Goal: Task Accomplishment & Management: Manage account settings

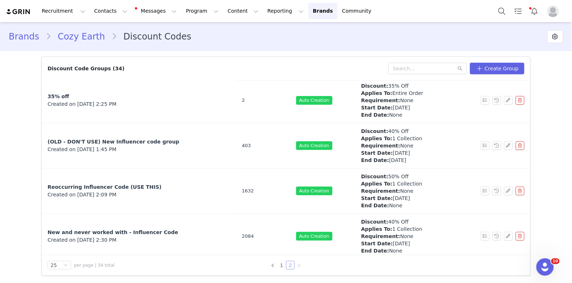
scroll to position [247, 0]
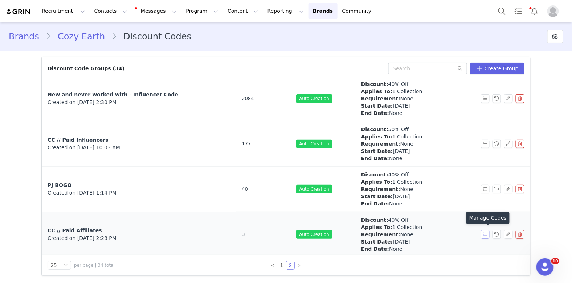
click at [484, 234] on button "button" at bounding box center [485, 234] width 9 height 9
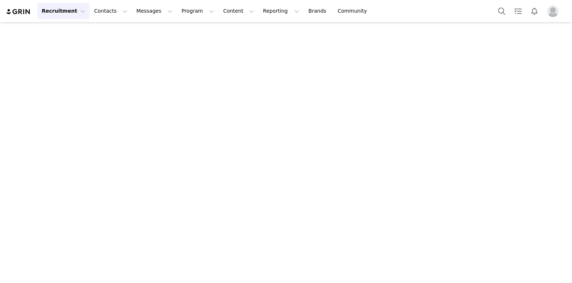
scroll to position [2903, 0]
click at [502, 9] on button "Search" at bounding box center [502, 11] width 16 height 16
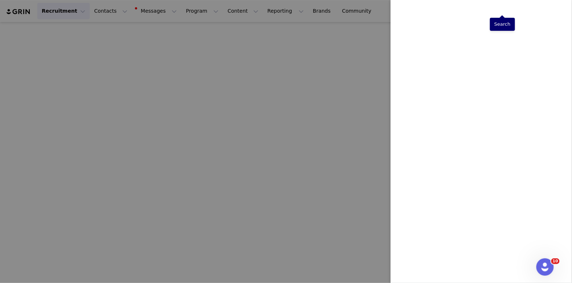
scroll to position [0, 0]
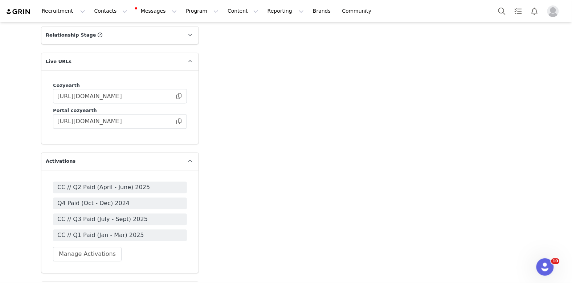
scroll to position [1305, 0]
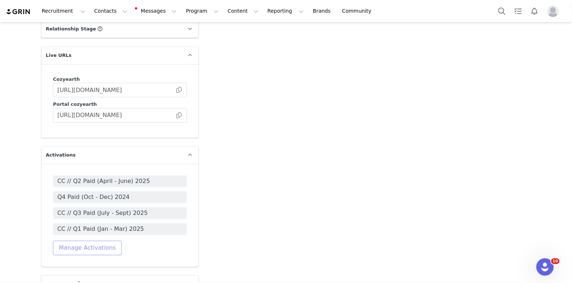
click at [95, 241] on button "Manage Activations" at bounding box center [87, 248] width 69 height 15
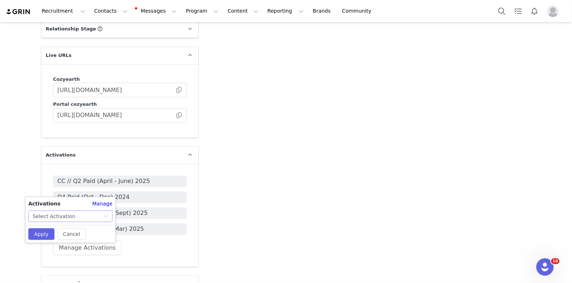
click at [74, 214] on div "Select Activation" at bounding box center [68, 216] width 71 height 11
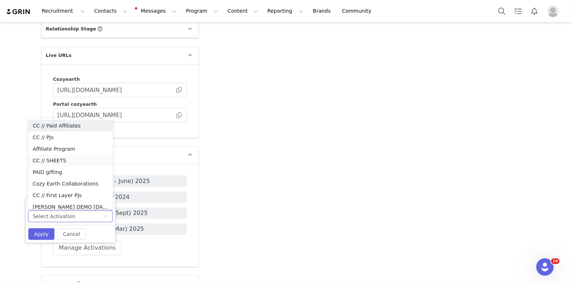
scroll to position [4, 0]
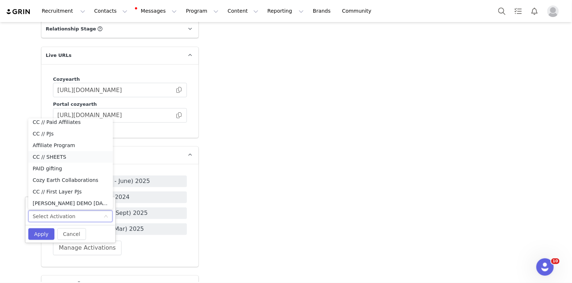
click at [74, 157] on li "CC // SHEETS" at bounding box center [70, 157] width 85 height 12
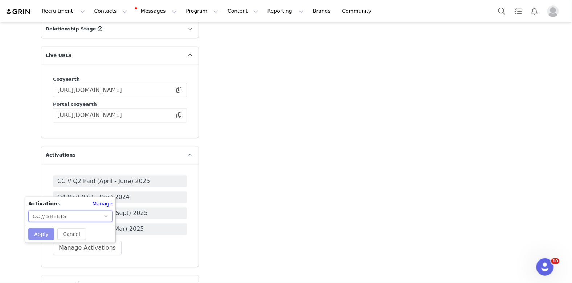
click at [38, 235] on button "Apply" at bounding box center [41, 235] width 26 height 12
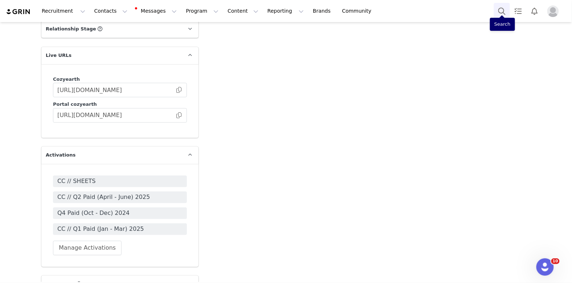
click at [499, 7] on button "Search" at bounding box center [502, 11] width 16 height 16
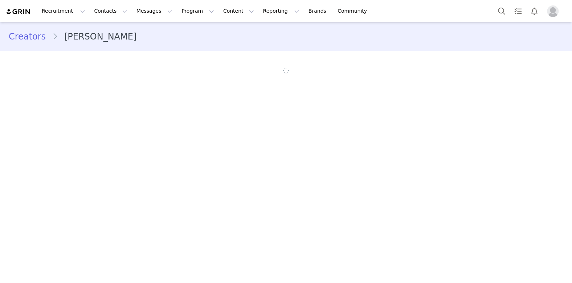
scroll to position [2903, 0]
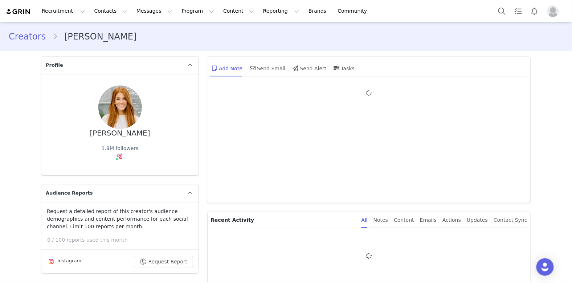
type input "+1 ([GEOGRAPHIC_DATA])"
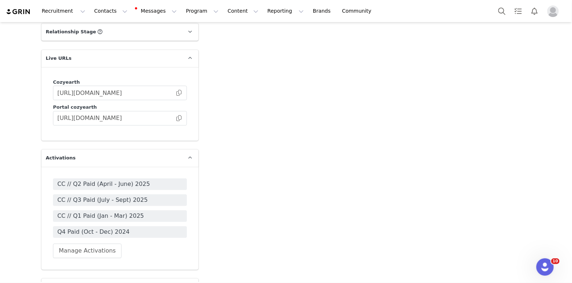
scroll to position [1296, 0]
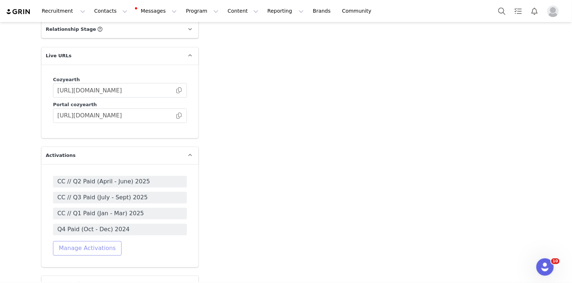
click at [103, 242] on button "Manage Activations" at bounding box center [87, 249] width 69 height 15
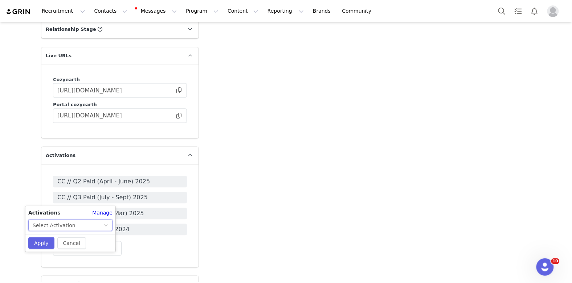
click at [77, 224] on div "Select Activation" at bounding box center [68, 225] width 71 height 11
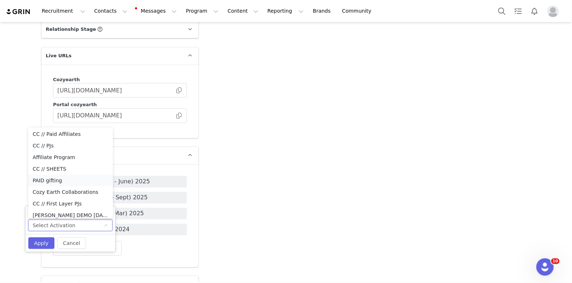
scroll to position [0, 0]
click at [67, 171] on li "CC // SHEETS" at bounding box center [70, 170] width 85 height 12
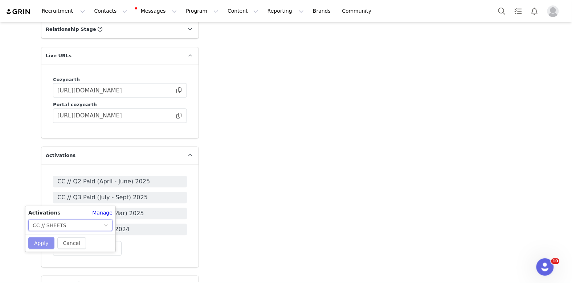
click at [41, 239] on button "Apply" at bounding box center [41, 244] width 26 height 12
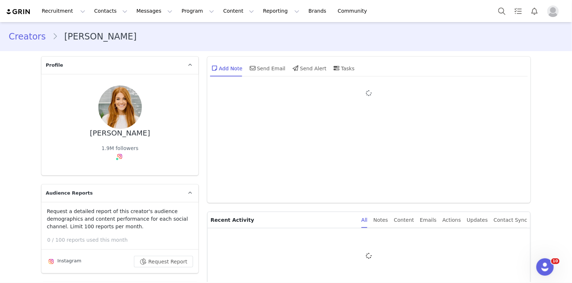
type input "+1 ([GEOGRAPHIC_DATA])"
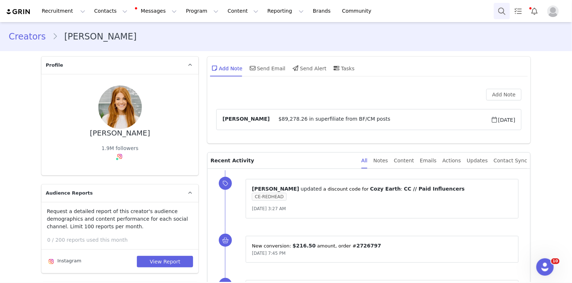
click at [503, 11] on button "Search" at bounding box center [502, 11] width 16 height 16
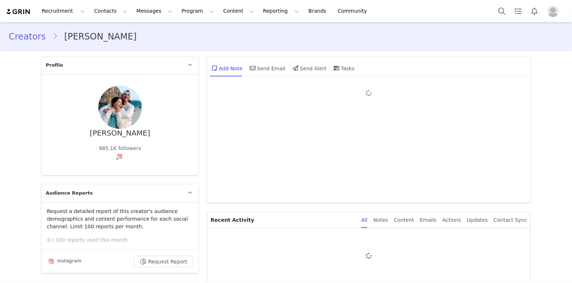
type input "+1 ([GEOGRAPHIC_DATA])"
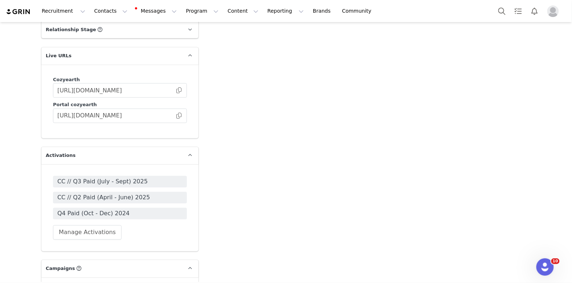
scroll to position [1271, 0]
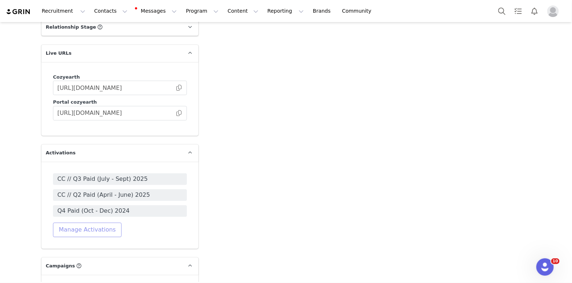
click at [98, 223] on button "Manage Activations" at bounding box center [87, 230] width 69 height 15
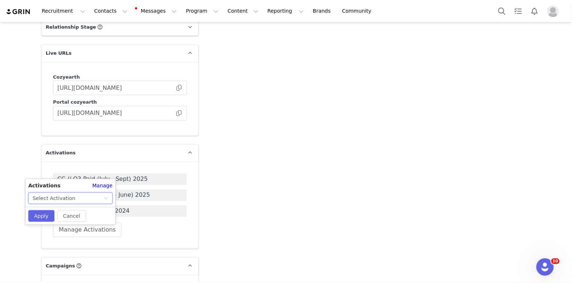
click at [83, 200] on div "Select Activation" at bounding box center [68, 198] width 71 height 11
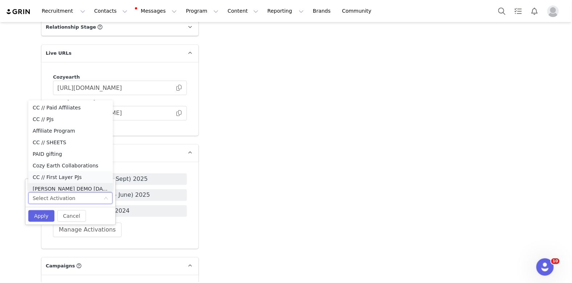
scroll to position [4, 0]
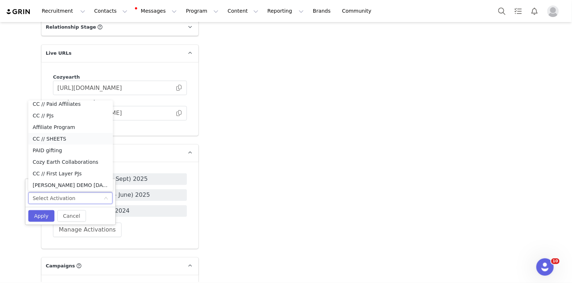
click at [58, 136] on li "CC // SHEETS" at bounding box center [70, 139] width 85 height 12
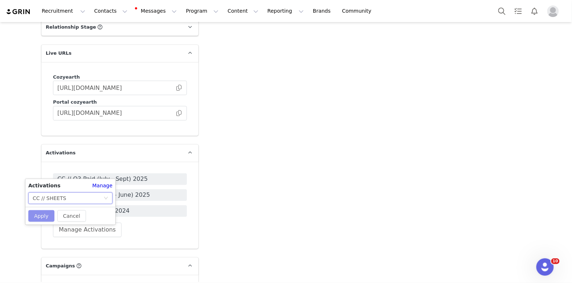
click at [36, 215] on button "Apply" at bounding box center [41, 216] width 26 height 12
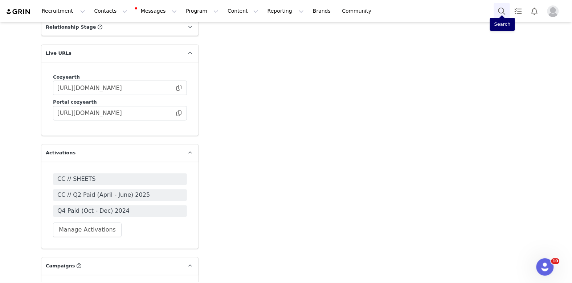
click at [500, 12] on button "Search" at bounding box center [502, 11] width 16 height 16
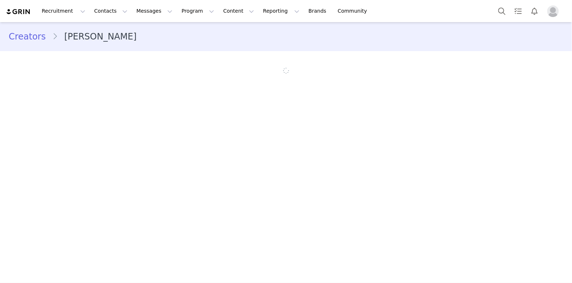
scroll to position [2903, 0]
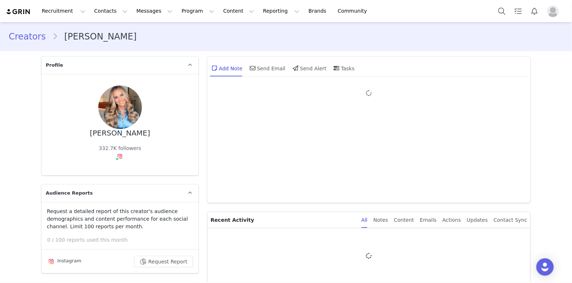
type input "+1 ([GEOGRAPHIC_DATA])"
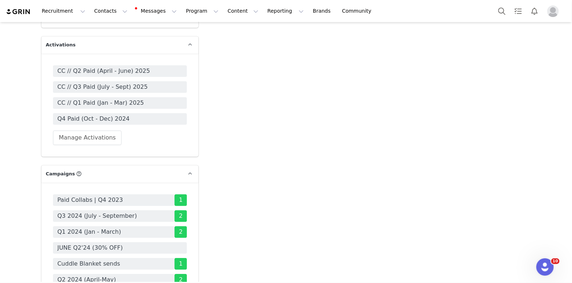
scroll to position [1386, 0]
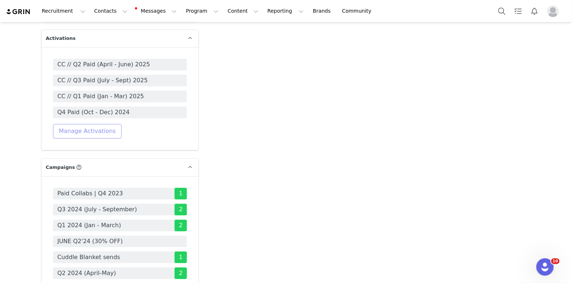
click at [95, 124] on button "Manage Activations" at bounding box center [87, 131] width 69 height 15
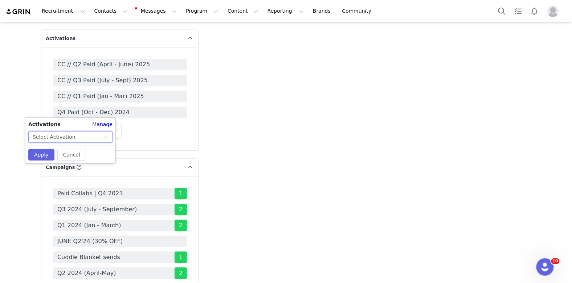
click at [79, 141] on div "Select Activation" at bounding box center [68, 137] width 71 height 11
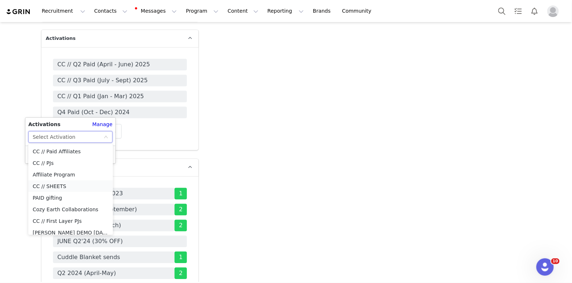
click at [63, 186] on li "CC // SHEETS" at bounding box center [70, 187] width 85 height 12
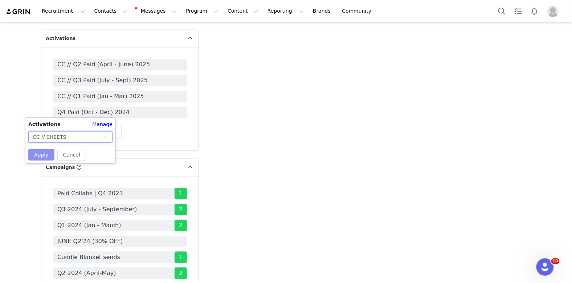
click at [41, 157] on button "Apply" at bounding box center [41, 155] width 26 height 12
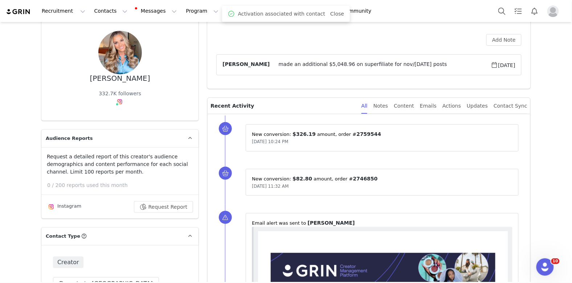
scroll to position [0, 0]
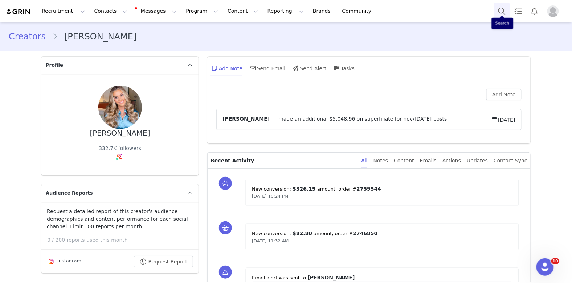
click at [502, 15] on button "Search" at bounding box center [502, 11] width 16 height 16
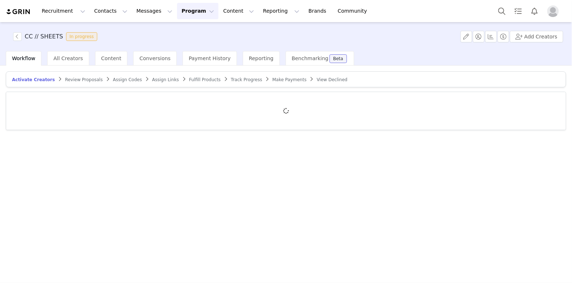
scroll to position [2903, 0]
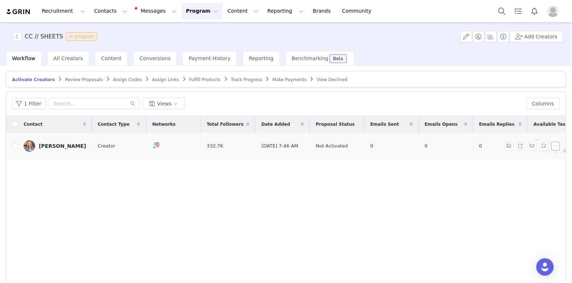
click at [555, 145] on button "button" at bounding box center [555, 146] width 9 height 9
click at [540, 160] on span "Activate Creators" at bounding box center [537, 158] width 44 height 8
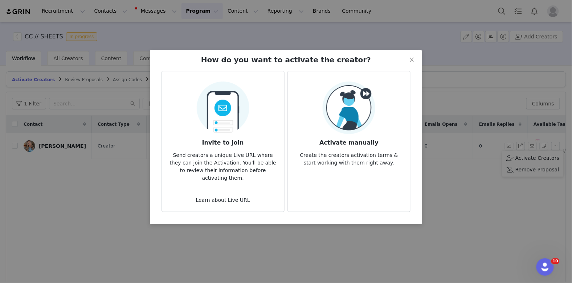
click at [396, 147] on p "Create the creators activation terms & start working with them right away." at bounding box center [348, 157] width 111 height 20
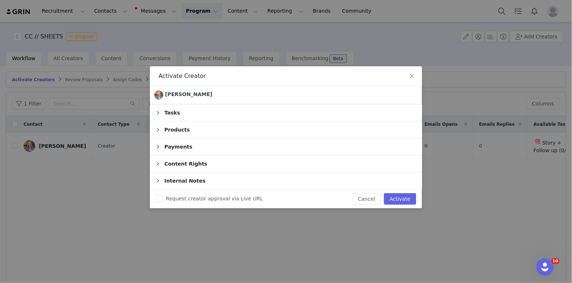
click at [278, 148] on div "Payments" at bounding box center [286, 147] width 272 height 17
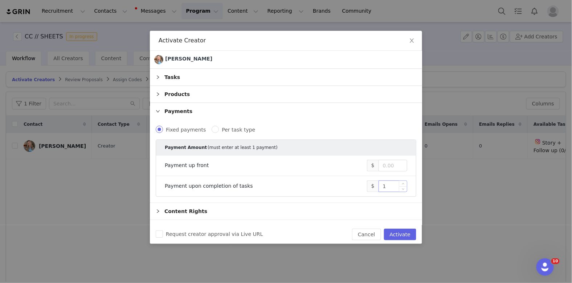
click at [393, 186] on input "1" at bounding box center [393, 186] width 28 height 11
type input "2,167"
click at [407, 234] on button "Activate" at bounding box center [400, 235] width 32 height 12
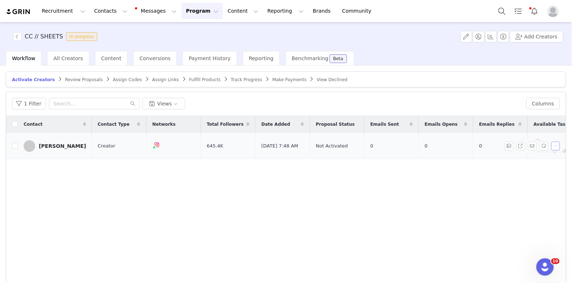
click at [555, 144] on button "button" at bounding box center [555, 146] width 9 height 9
click at [515, 158] on span "Activate Creators" at bounding box center [537, 158] width 44 height 8
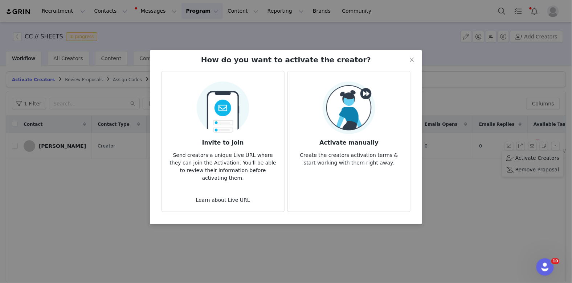
click at [379, 142] on h3 "Activate manually" at bounding box center [348, 140] width 111 height 13
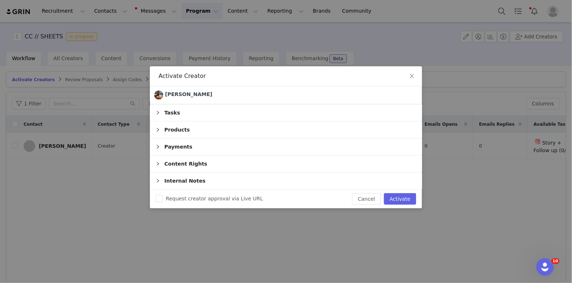
click at [334, 155] on div "Payments" at bounding box center [286, 147] width 272 height 17
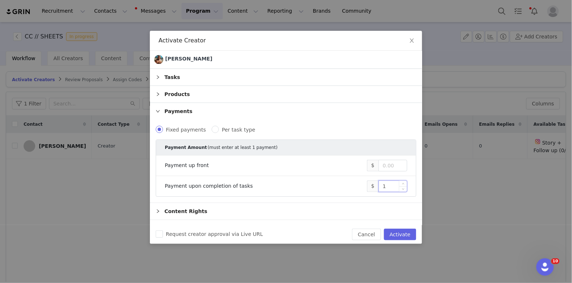
click at [392, 192] on input "1" at bounding box center [393, 186] width 28 height 11
type input "8,000"
click at [407, 232] on button "Activate" at bounding box center [400, 235] width 32 height 12
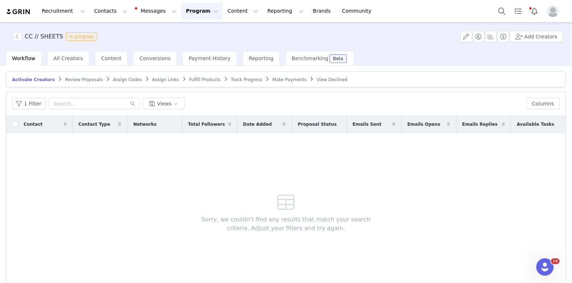
click at [113, 80] on span "Assign Codes" at bounding box center [127, 79] width 29 height 5
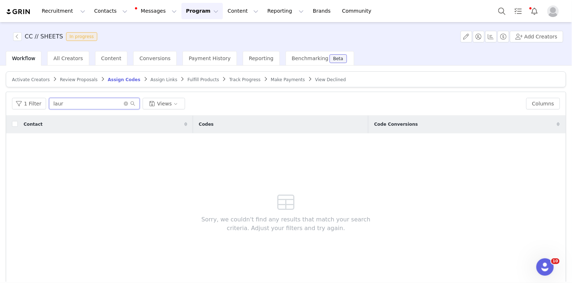
click at [93, 98] on input "laur" at bounding box center [94, 104] width 91 height 12
type textarea "laur"
click at [93, 98] on input "laur" at bounding box center [94, 104] width 91 height 12
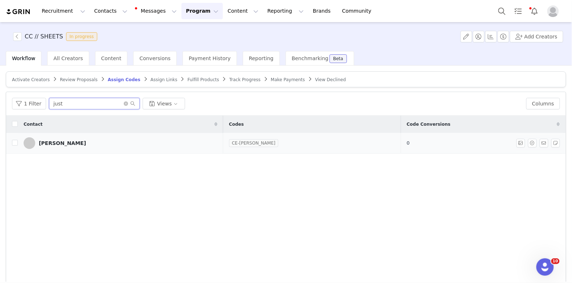
type input "just"
click at [240, 144] on link "CE-JUSTINANDRSON" at bounding box center [253, 143] width 49 height 7
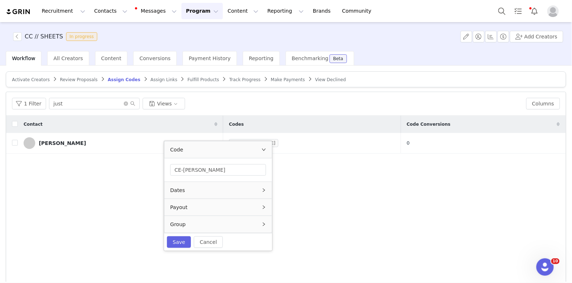
click at [200, 224] on div "Group" at bounding box center [217, 224] width 107 height 17
click at [209, 170] on div "Dates" at bounding box center [217, 167] width 107 height 17
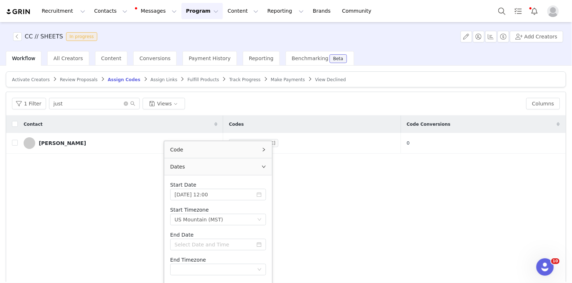
click at [211, 146] on div "Code" at bounding box center [217, 149] width 107 height 17
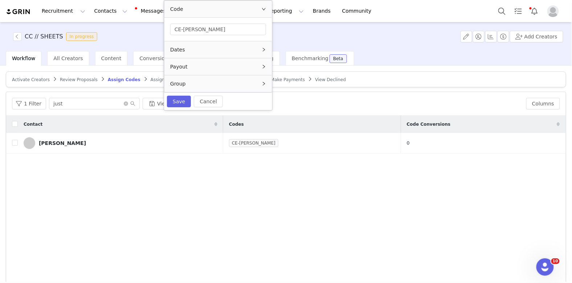
click at [205, 63] on div "Payout" at bounding box center [217, 66] width 107 height 17
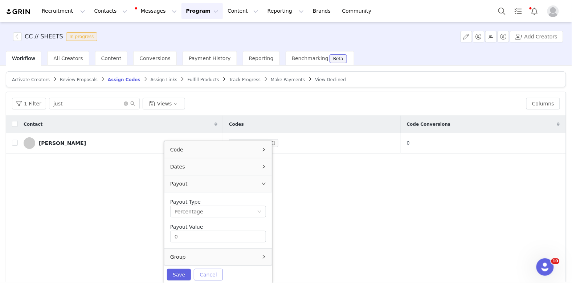
click at [212, 273] on button "Cancel" at bounding box center [208, 275] width 29 height 12
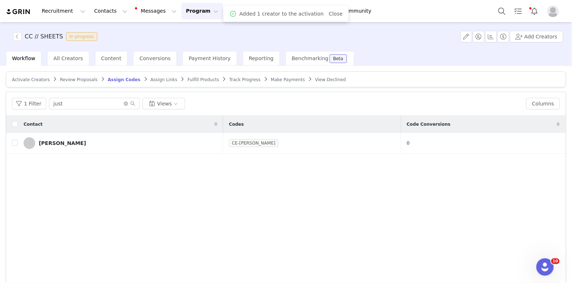
click at [29, 80] on span "Activate Creators" at bounding box center [31, 79] width 38 height 5
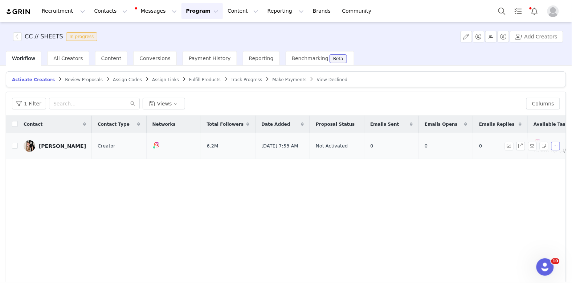
click at [558, 145] on button "button" at bounding box center [555, 146] width 9 height 9
click at [539, 159] on span "Activate Creators" at bounding box center [537, 158] width 44 height 8
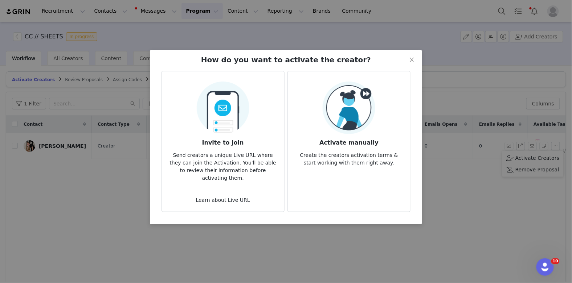
click at [389, 148] on p "Create the creators activation terms & start working with them right away." at bounding box center [348, 157] width 111 height 20
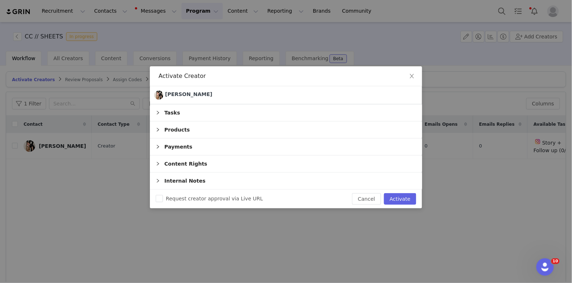
click at [277, 145] on div "Payments" at bounding box center [286, 147] width 272 height 17
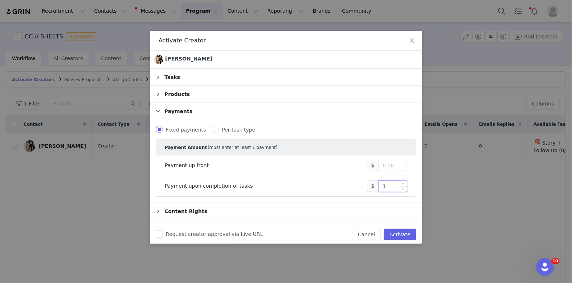
click at [394, 186] on input "1" at bounding box center [393, 186] width 28 height 11
type input "18,500"
click at [399, 233] on button "Activate" at bounding box center [400, 235] width 32 height 12
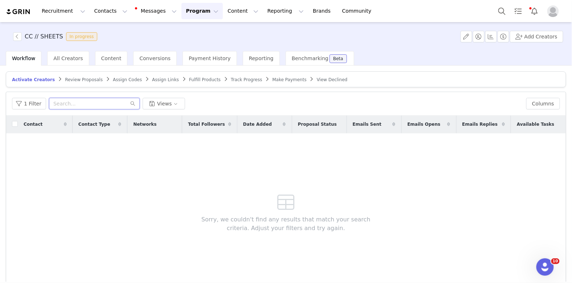
click at [85, 102] on input "text" at bounding box center [94, 104] width 91 height 12
type input "taylo"
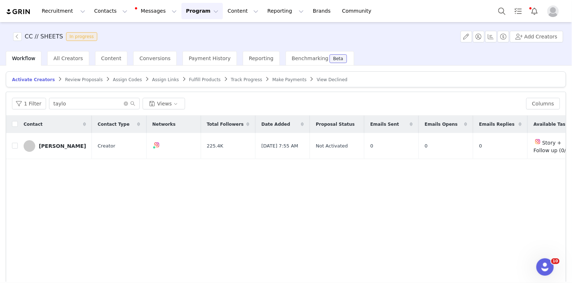
click at [152, 78] on span "Assign Links" at bounding box center [165, 79] width 27 height 5
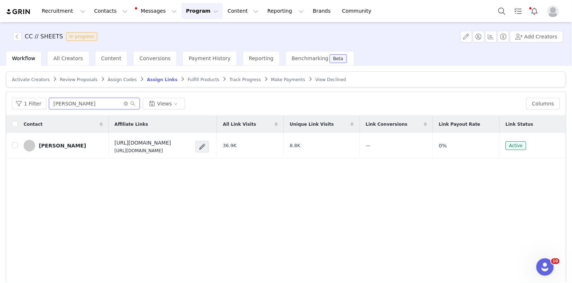
click at [86, 103] on input "dani" at bounding box center [94, 104] width 91 height 12
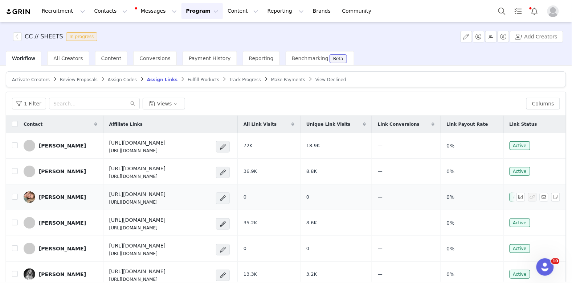
click at [226, 198] on span at bounding box center [222, 198] width 7 height 9
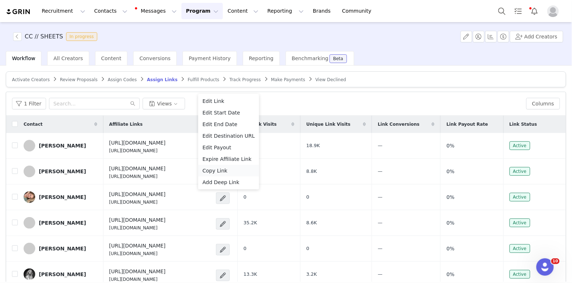
click at [226, 173] on div "Copy Link" at bounding box center [228, 171] width 52 height 8
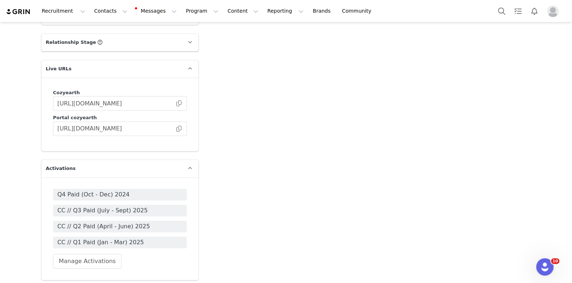
scroll to position [1313, 0]
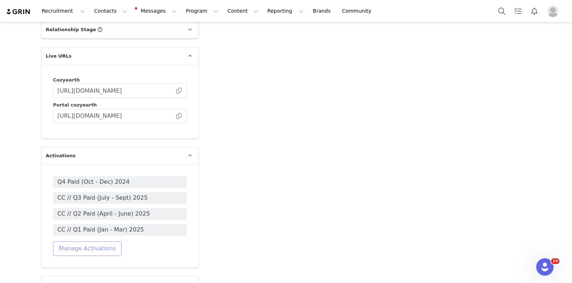
click at [102, 242] on button "Manage Activations" at bounding box center [87, 249] width 69 height 15
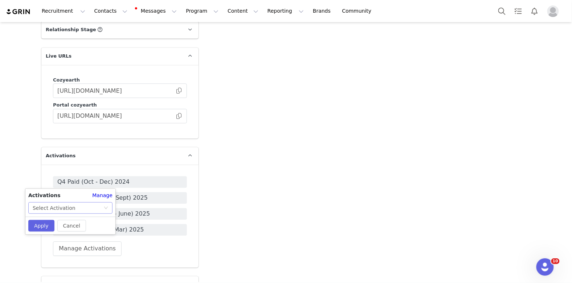
click at [80, 207] on div "Select Activation" at bounding box center [68, 208] width 71 height 11
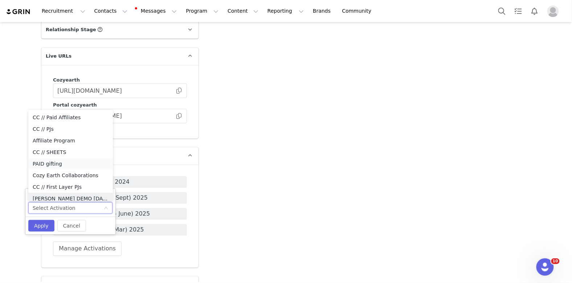
scroll to position [4, 0]
click at [63, 147] on li "CC // SHEETS" at bounding box center [70, 149] width 85 height 12
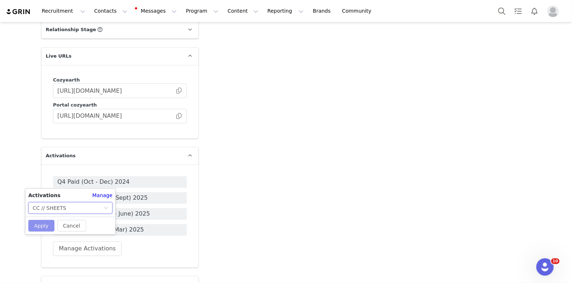
click at [40, 225] on button "Apply" at bounding box center [41, 226] width 26 height 12
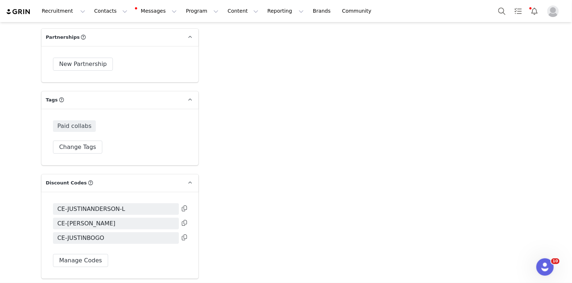
scroll to position [1647, 0]
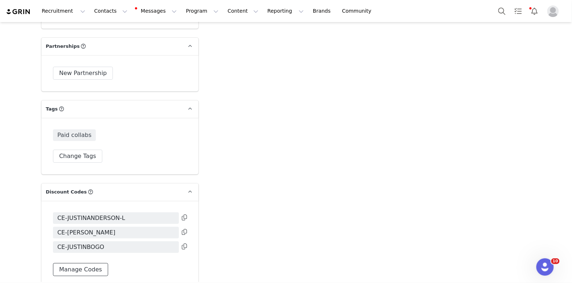
click at [93, 263] on button "Manage Codes" at bounding box center [80, 269] width 55 height 13
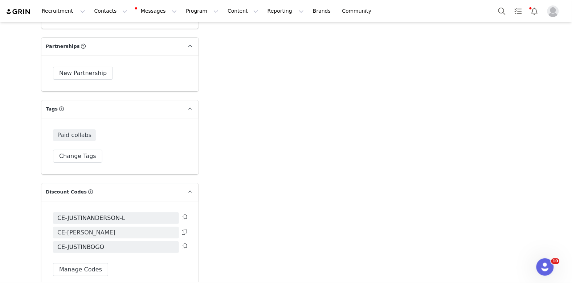
click at [116, 227] on span "CE-JUSTINANDRSON" at bounding box center [116, 233] width 126 height 12
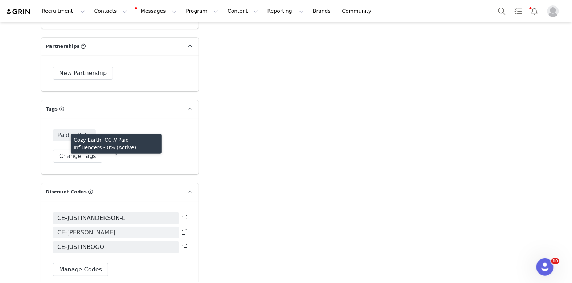
click at [116, 227] on span "CE-JUSTINANDRSON" at bounding box center [116, 233] width 126 height 12
type textarea "CE-JUSTINANDRSON"
click at [116, 227] on span "CE-JUSTINANDRSON" at bounding box center [116, 233] width 126 height 12
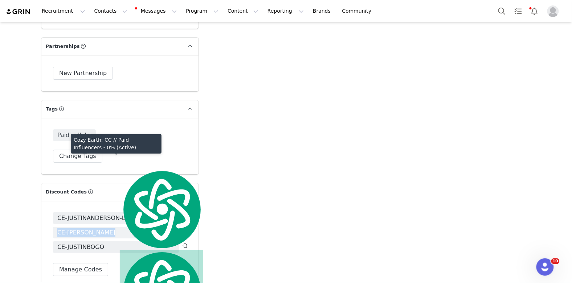
copy div "CE-JUSTINANDRSON"
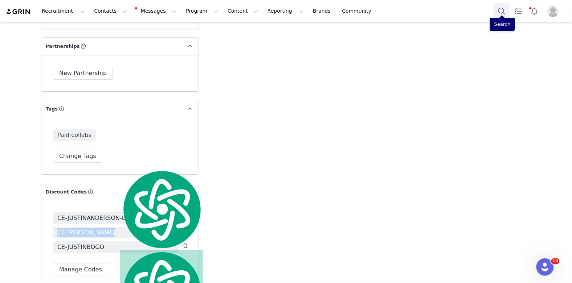
click at [501, 16] on button "Search" at bounding box center [502, 11] width 16 height 16
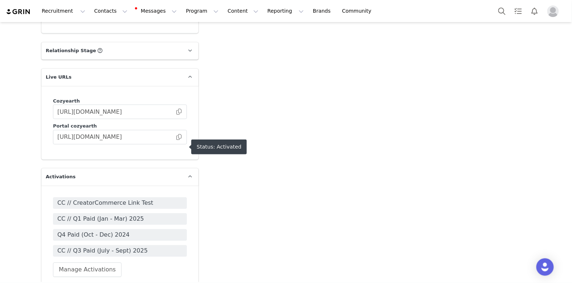
scroll to position [1353, 0]
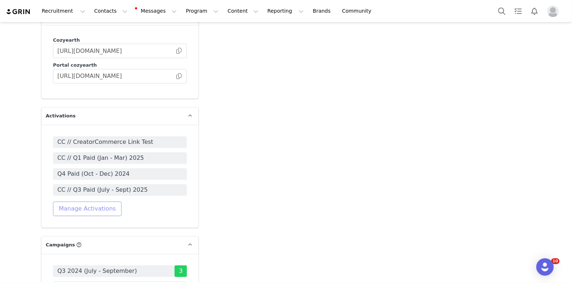
click at [108, 202] on button "Manage Activations" at bounding box center [87, 209] width 69 height 15
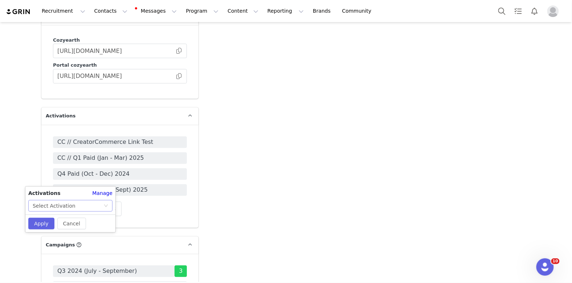
click at [83, 203] on div "Select Activation" at bounding box center [68, 206] width 71 height 11
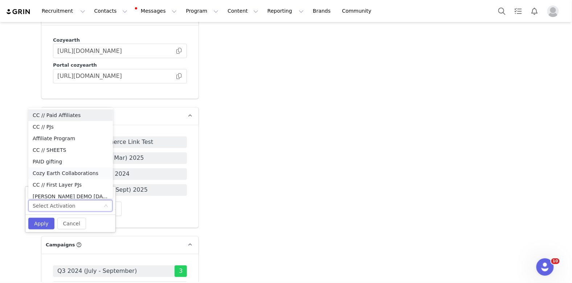
scroll to position [4, 0]
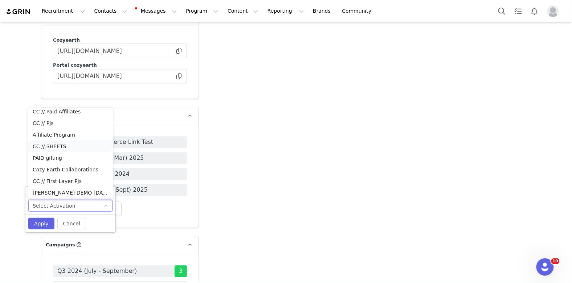
click at [63, 147] on li "CC // SHEETS" at bounding box center [70, 147] width 85 height 12
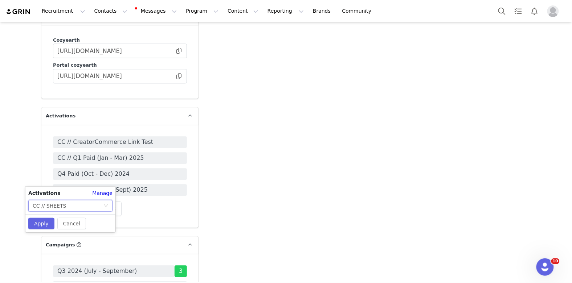
click at [38, 216] on div "Cancel Apply" at bounding box center [70, 224] width 90 height 18
click at [38, 224] on button "Apply" at bounding box center [41, 224] width 26 height 12
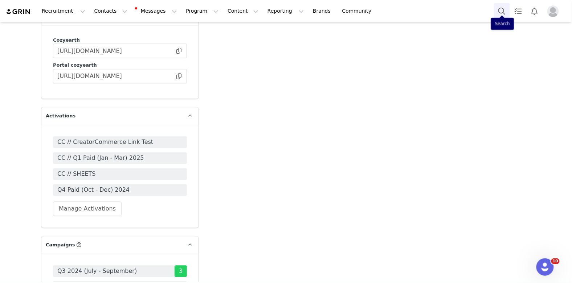
click at [495, 9] on button "Search" at bounding box center [502, 11] width 16 height 16
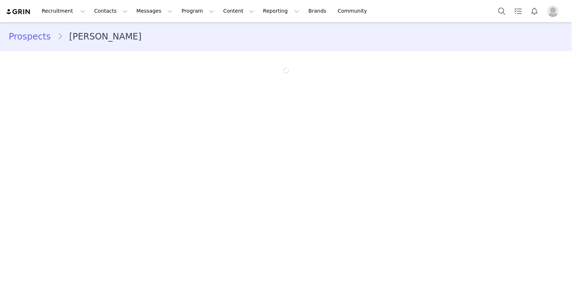
scroll to position [2903, 0]
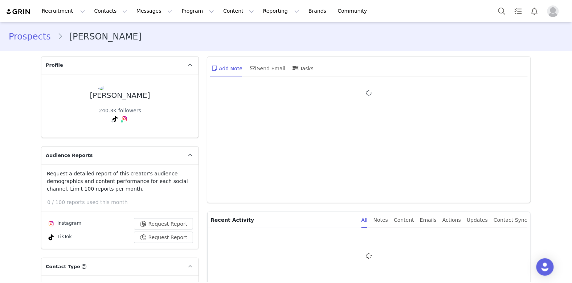
type input "+1 ([GEOGRAPHIC_DATA])"
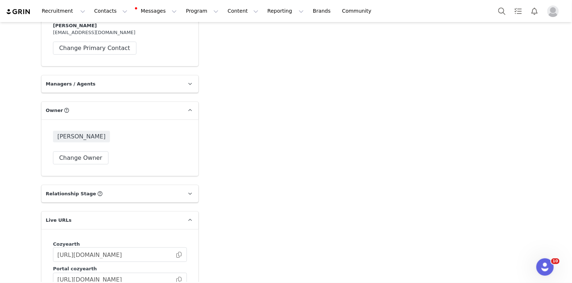
scroll to position [1296, 0]
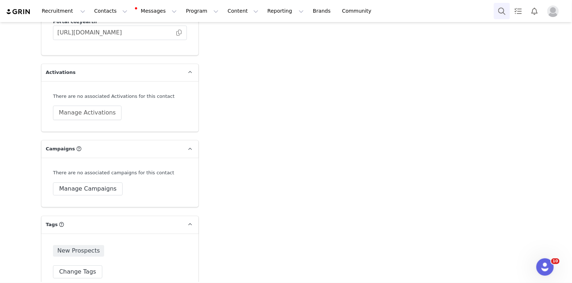
click at [504, 13] on button "Search" at bounding box center [502, 11] width 16 height 16
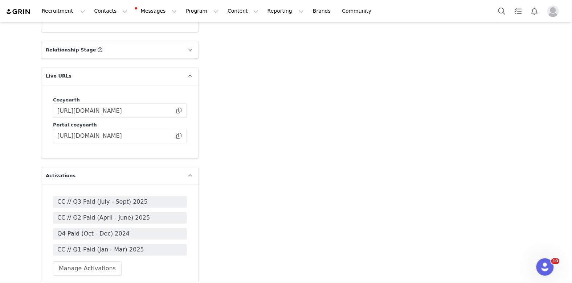
scroll to position [1278, 0]
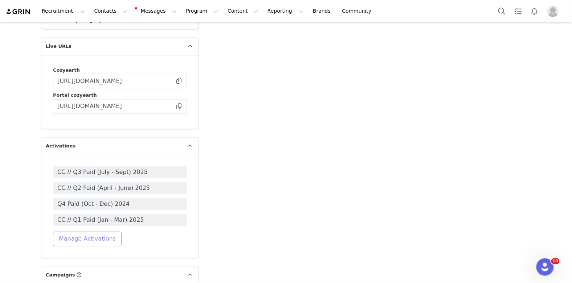
click at [108, 232] on button "Manage Activations" at bounding box center [87, 239] width 69 height 15
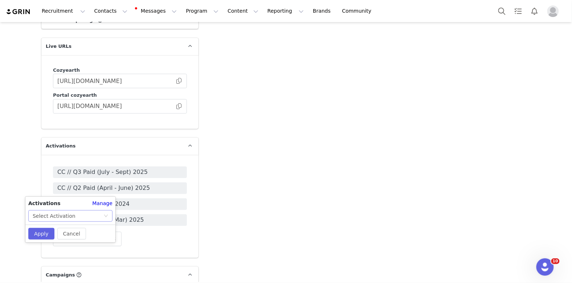
click at [92, 218] on div "Select Activation" at bounding box center [68, 216] width 71 height 11
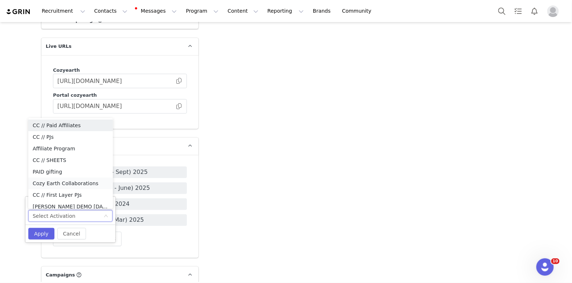
scroll to position [4, 0]
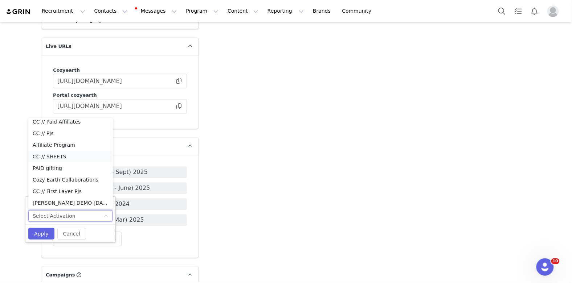
click at [76, 157] on li "CC // SHEETS" at bounding box center [70, 157] width 85 height 12
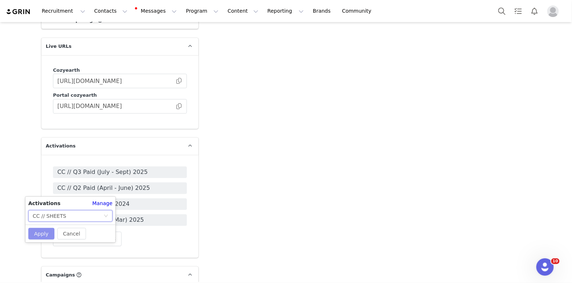
click at [38, 235] on button "Apply" at bounding box center [41, 234] width 26 height 12
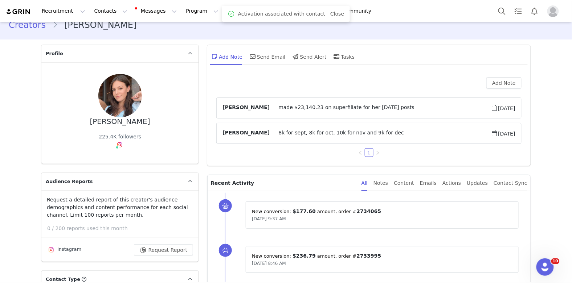
scroll to position [0, 0]
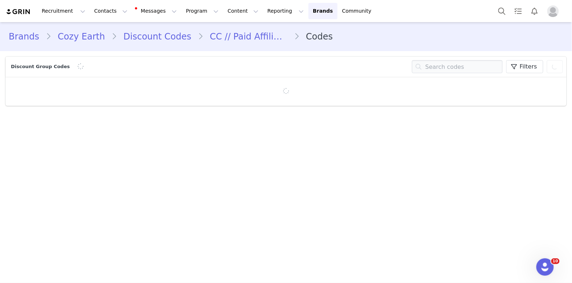
click at [151, 34] on link "Discount Codes" at bounding box center [157, 36] width 81 height 13
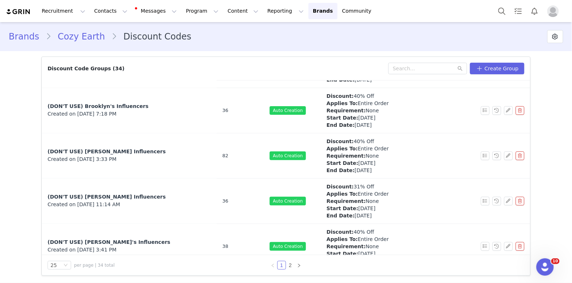
scroll to position [725, 0]
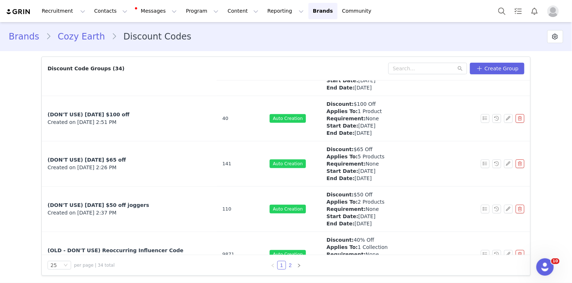
click at [291, 266] on link "2" at bounding box center [290, 266] width 8 height 8
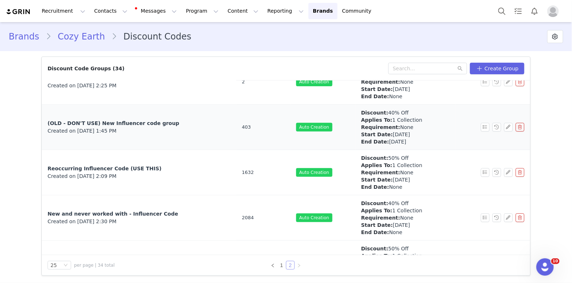
scroll to position [247, 0]
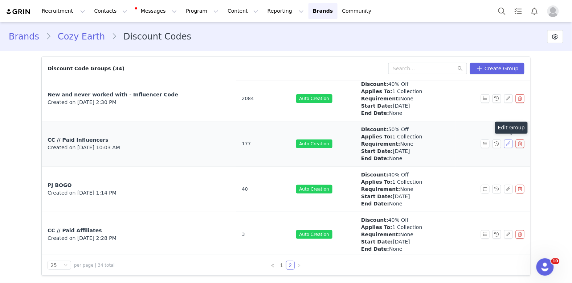
click at [507, 144] on button "button" at bounding box center [508, 144] width 9 height 9
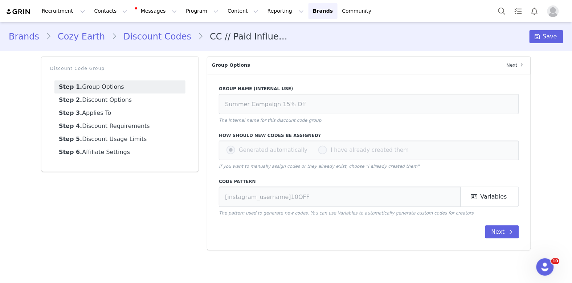
type input "CC // Paid Influencers"
type input "CE-[instagram_username]"
select select "specific_collections"
click at [104, 108] on link "Step 3. Applies To" at bounding box center [119, 113] width 131 height 13
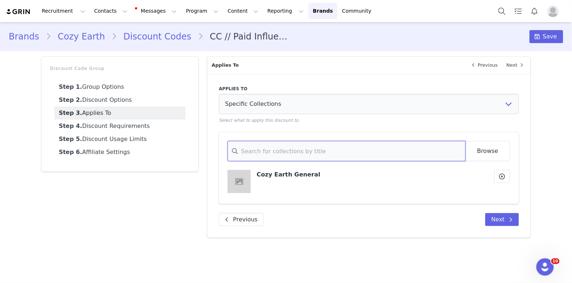
click at [355, 157] on input at bounding box center [346, 151] width 238 height 20
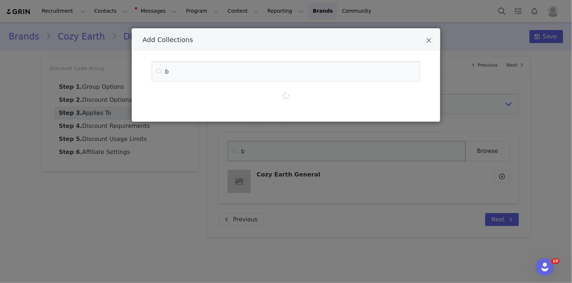
type input "be"
type input "bed"
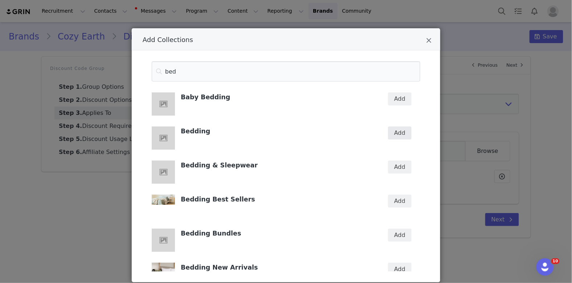
type input "bed"
click at [400, 136] on button "Add" at bounding box center [400, 133] width 24 height 13
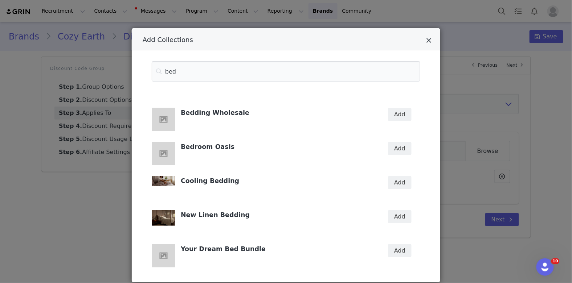
click at [426, 44] on icon "Close" at bounding box center [428, 40] width 5 height 7
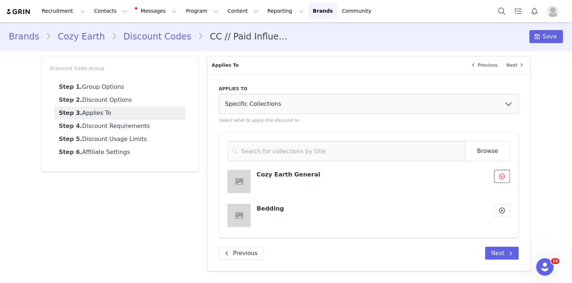
click at [502, 176] on icon at bounding box center [502, 177] width 6 height 6
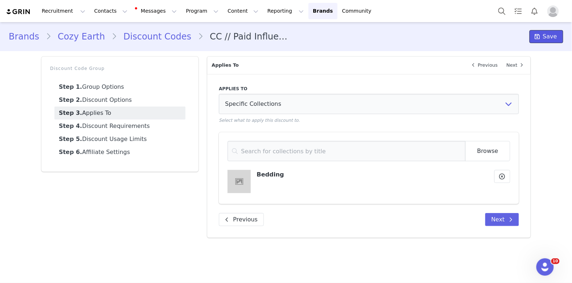
click at [546, 35] on span "Save" at bounding box center [550, 36] width 14 height 9
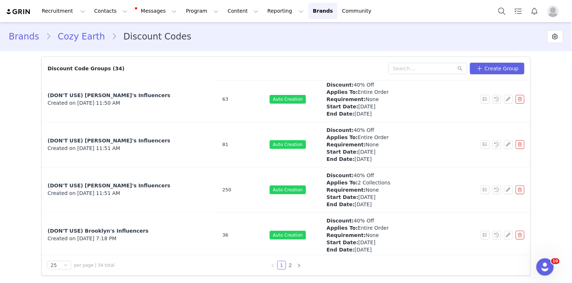
scroll to position [387, 0]
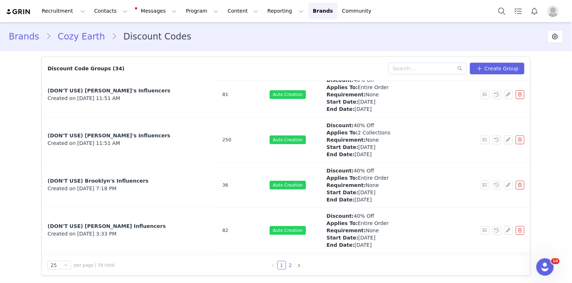
click at [291, 267] on link "2" at bounding box center [290, 266] width 8 height 8
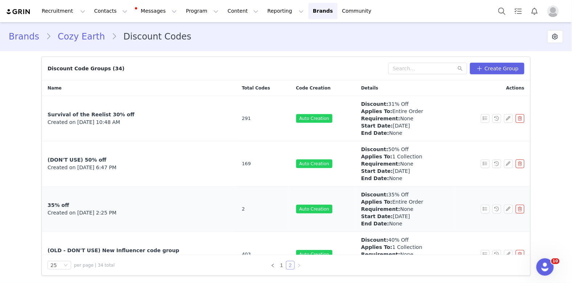
scroll to position [247, 0]
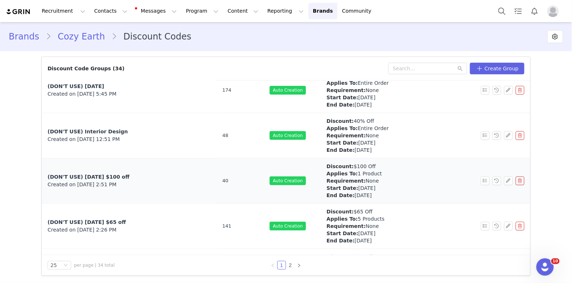
scroll to position [669, 0]
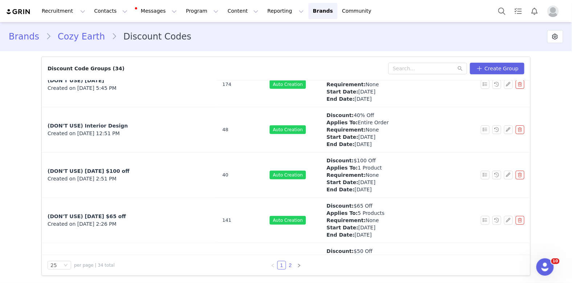
click at [290, 265] on link "2" at bounding box center [290, 266] width 8 height 8
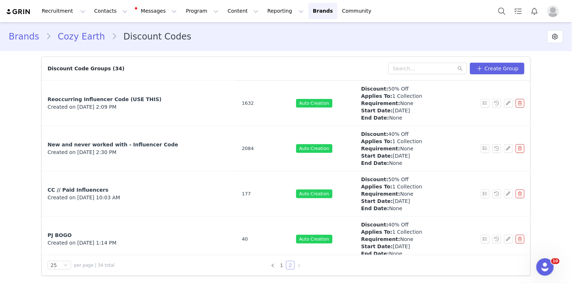
scroll to position [247, 0]
